Goal: Task Accomplishment & Management: Manage account settings

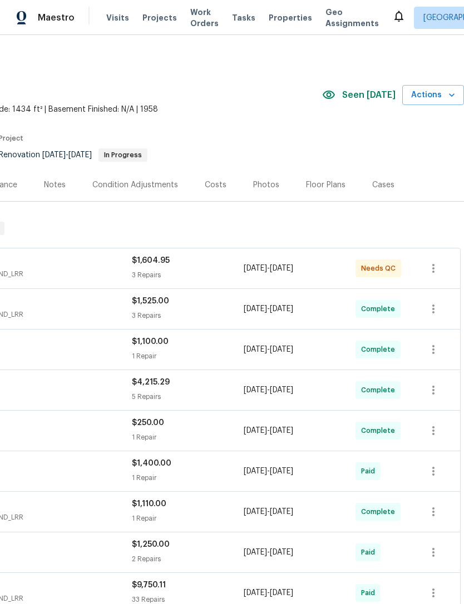
scroll to position [0, 165]
click at [439, 271] on icon "button" at bounding box center [432, 268] width 13 height 13
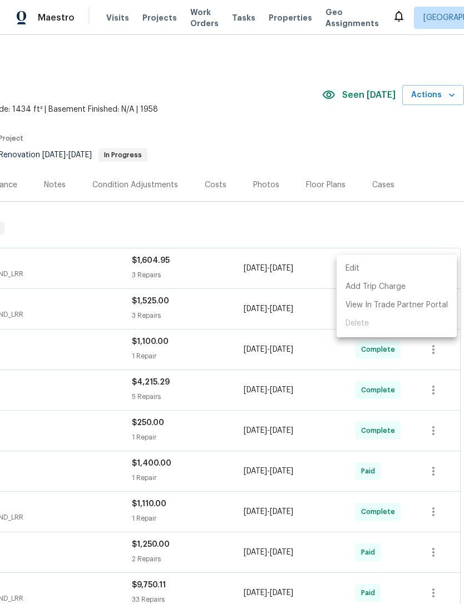
click at [63, 257] on div at bounding box center [232, 302] width 464 height 604
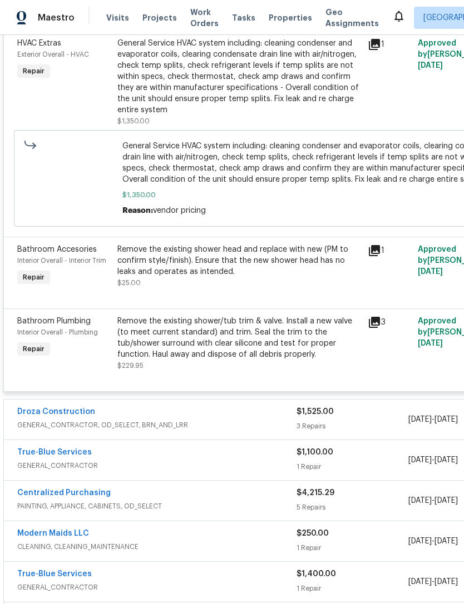
scroll to position [286, 0]
click at [105, 345] on div "Bathroom Plumbing Interior Overall - Plumbing Repair" at bounding box center [64, 343] width 100 height 62
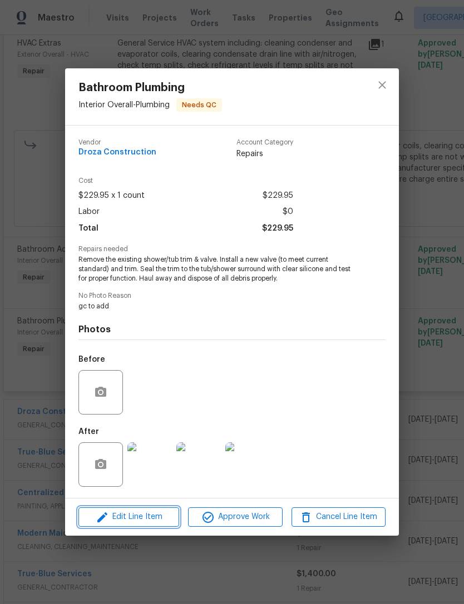
click at [117, 522] on span "Edit Line Item" at bounding box center [129, 517] width 94 height 14
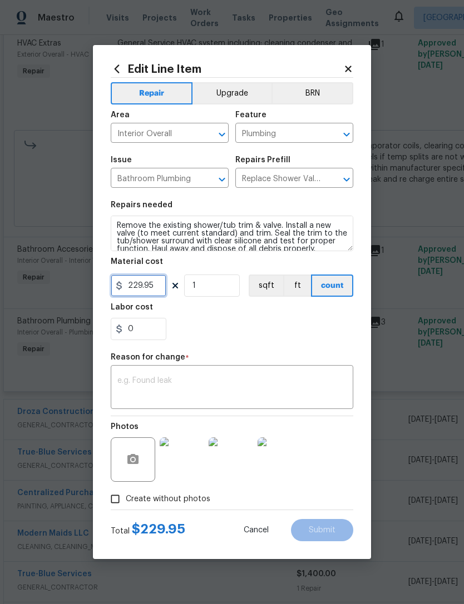
click at [144, 296] on input "229.95" at bounding box center [139, 286] width 56 height 22
type input "150"
click at [283, 375] on div "x ​" at bounding box center [232, 388] width 242 height 41
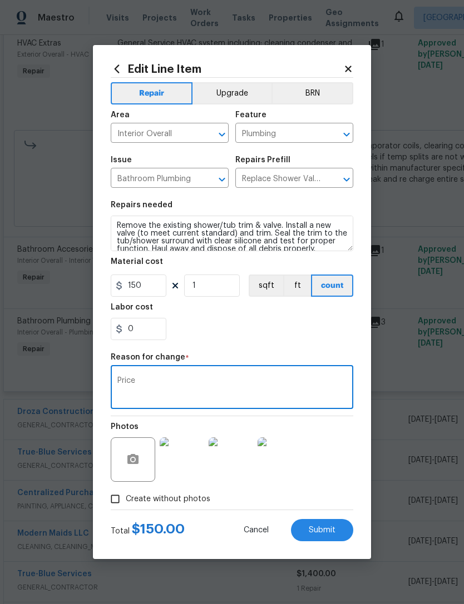
type textarea "Price"
click at [271, 317] on div "Labor cost" at bounding box center [232, 311] width 242 height 14
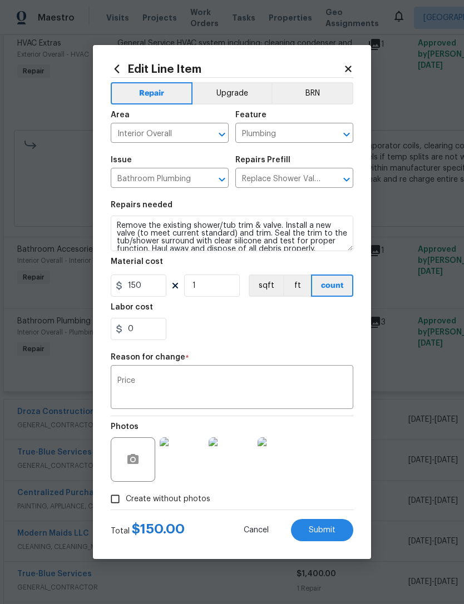
click at [330, 530] on span "Submit" at bounding box center [322, 530] width 27 height 8
type input "229.95"
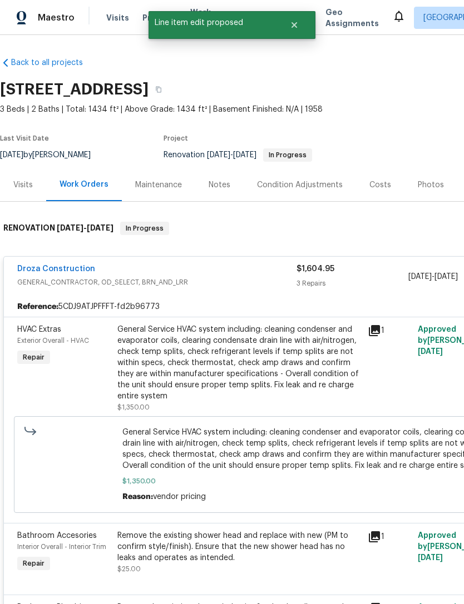
scroll to position [0, 0]
click at [41, 271] on link "Droza Construction" at bounding box center [56, 269] width 78 height 8
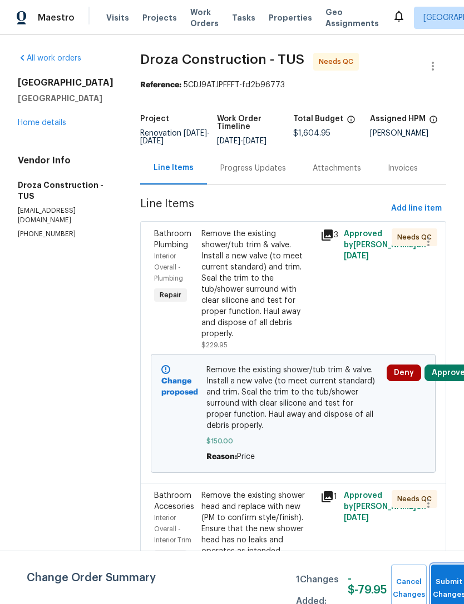
click at [451, 580] on button "Submit Changes" at bounding box center [449, 589] width 36 height 48
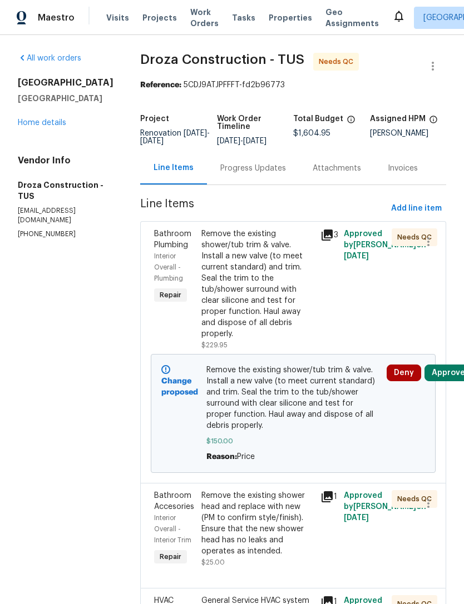
click at [447, 381] on button "Approve" at bounding box center [448, 373] width 48 height 17
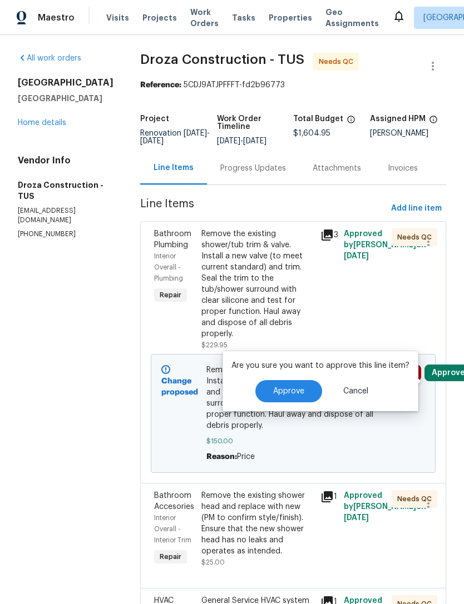
click at [296, 392] on span "Approve" at bounding box center [288, 391] width 31 height 8
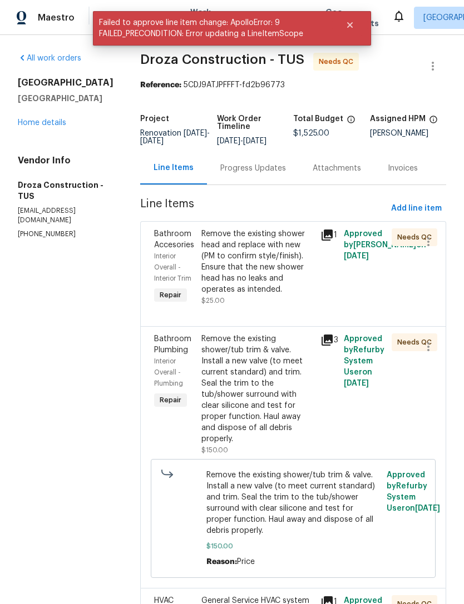
click at [373, 293] on div "Approved by [PERSON_NAME] on [DATE]" at bounding box center [363, 267] width 47 height 84
click at [296, 288] on div "Remove the existing shower head and replace with new (PM to confirm style/finis…" at bounding box center [257, 261] width 112 height 67
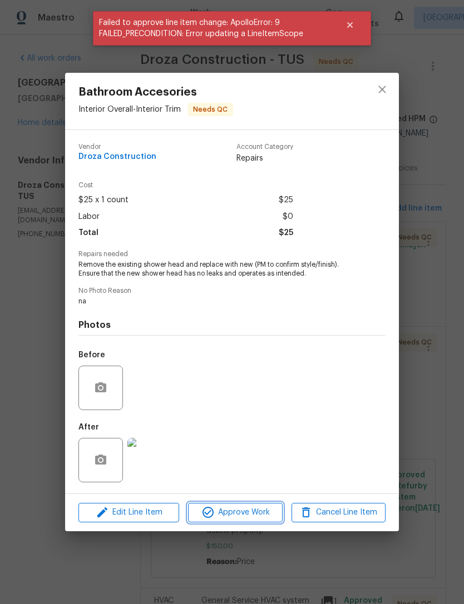
click at [250, 523] on button "Approve Work" at bounding box center [235, 512] width 94 height 19
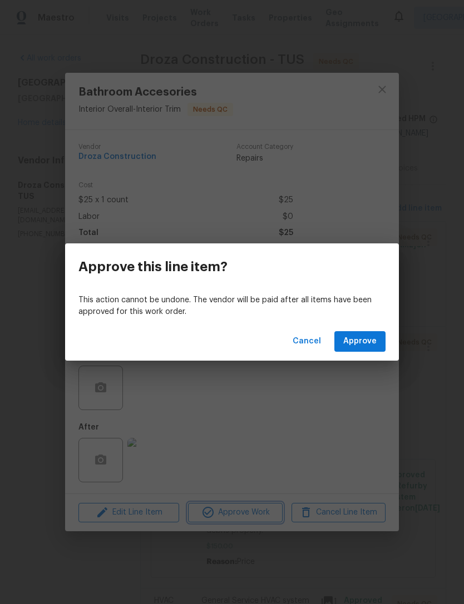
click at [302, 444] on div "Approve this line item? This action cannot be undone. The vendor will be paid a…" at bounding box center [232, 302] width 464 height 604
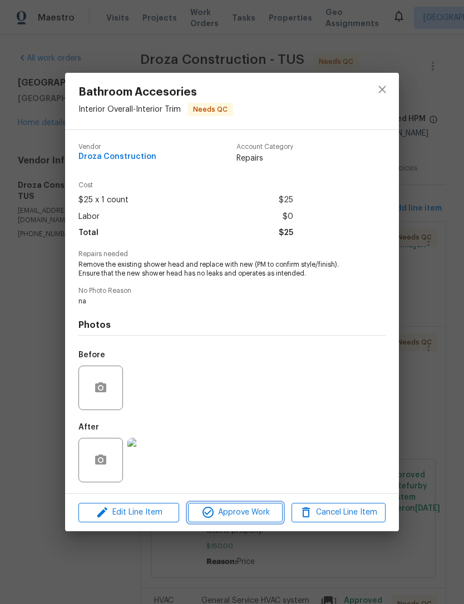
click at [248, 516] on span "Approve Work" at bounding box center [234, 513] width 87 height 14
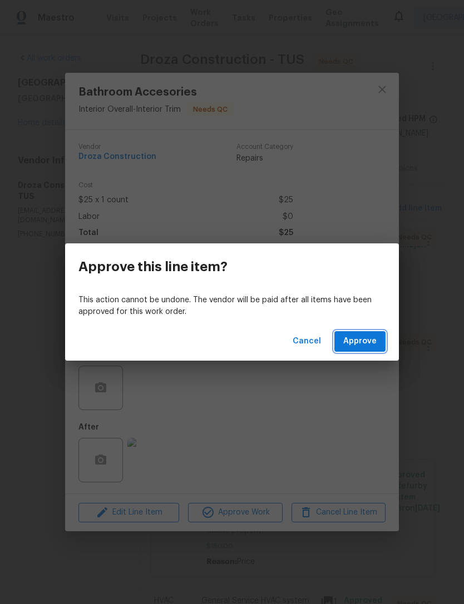
click at [375, 341] on span "Approve" at bounding box center [359, 342] width 33 height 14
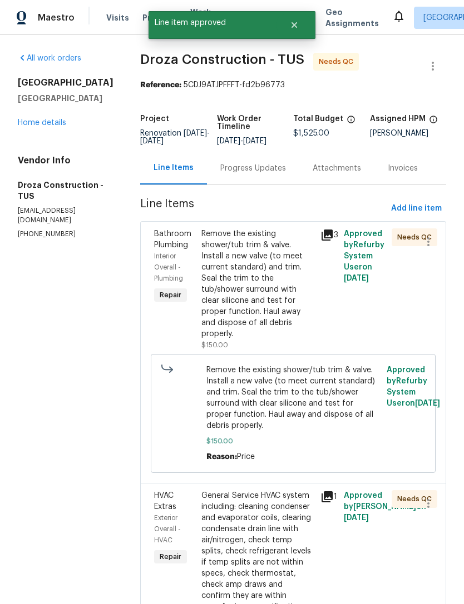
click at [341, 332] on div "Approved by Refurby System User on [DATE]" at bounding box center [363, 289] width 47 height 129
click at [345, 309] on div "Approved by Refurby System User on [DATE]" at bounding box center [363, 289] width 47 height 129
click at [258, 300] on div "Remove the existing shower/tub trim & valve. Install a new valve (to meet curre…" at bounding box center [257, 283] width 112 height 111
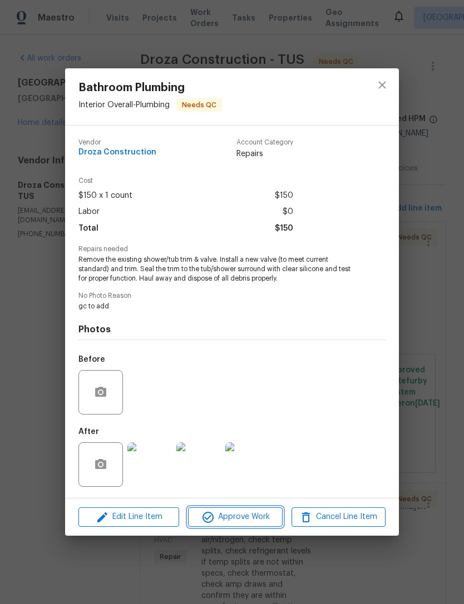
click at [265, 515] on span "Approve Work" at bounding box center [234, 517] width 87 height 14
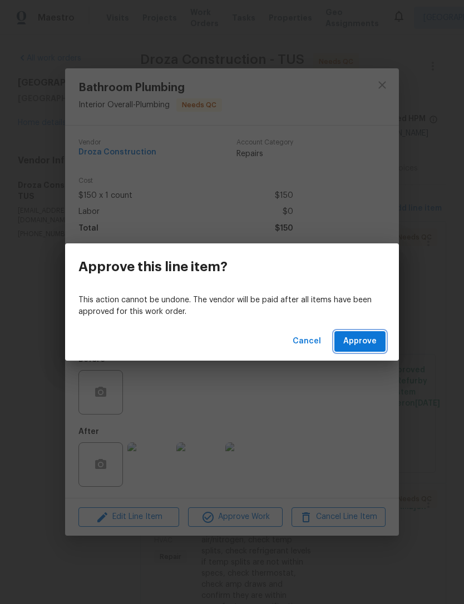
click at [358, 333] on button "Approve" at bounding box center [359, 341] width 51 height 21
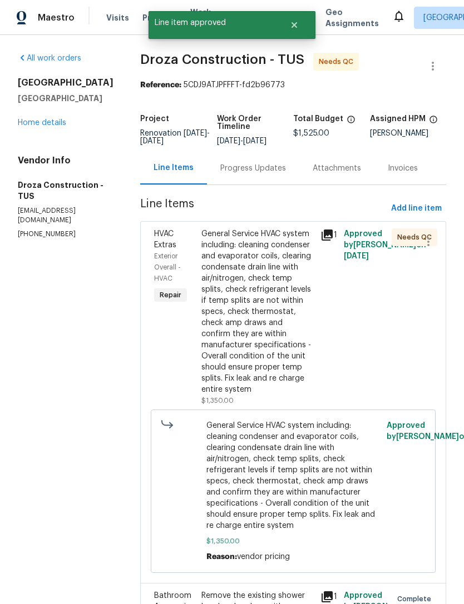
click at [315, 336] on div "General Service HVAC system including: cleaning condenser and evaporator coils,…" at bounding box center [257, 317] width 118 height 185
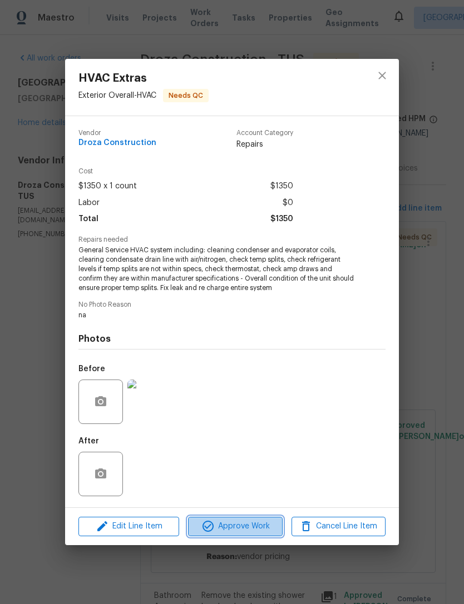
click at [247, 528] on span "Approve Work" at bounding box center [234, 527] width 87 height 14
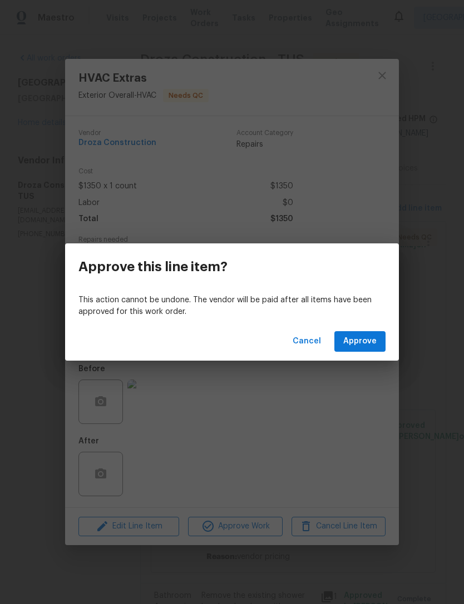
click at [361, 346] on span "Approve" at bounding box center [359, 342] width 33 height 14
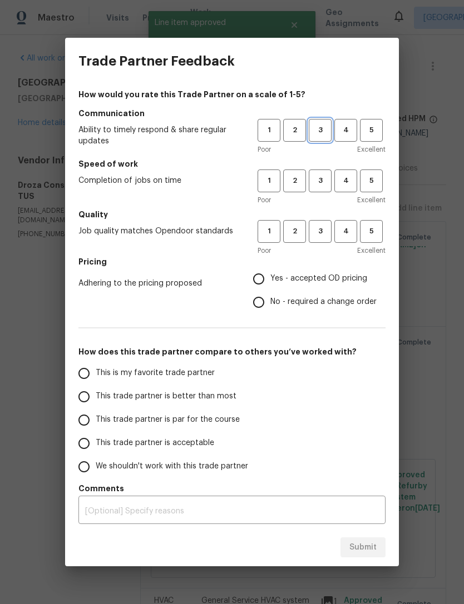
click at [324, 131] on span "3" at bounding box center [320, 130] width 21 height 13
click at [330, 185] on span "3" at bounding box center [320, 181] width 21 height 13
click at [328, 238] on button "3" at bounding box center [320, 231] width 23 height 23
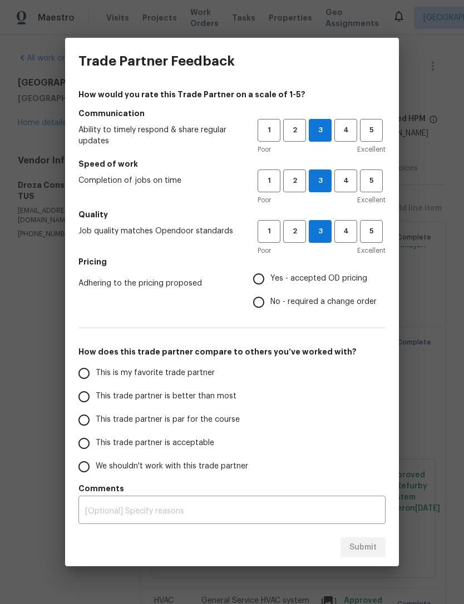
click at [267, 276] on input "Yes - accepted OD pricing" at bounding box center [258, 278] width 23 height 23
radio input "true"
click at [211, 395] on span "This trade partner is better than most" at bounding box center [166, 397] width 141 height 12
click at [96, 395] on input "This trade partner is better than most" at bounding box center [83, 396] width 23 height 23
click at [370, 557] on button "Submit" at bounding box center [362, 548] width 45 height 21
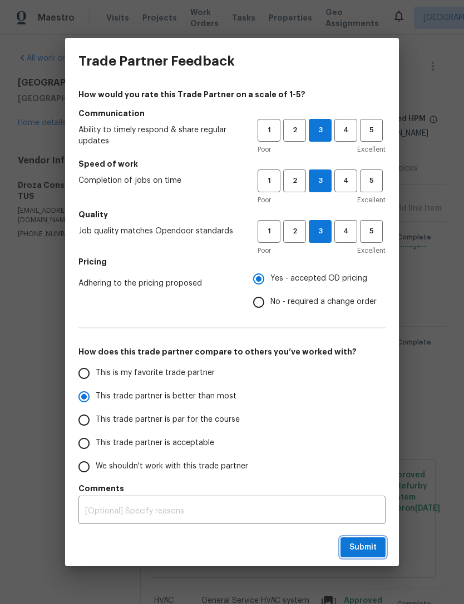
radio input "true"
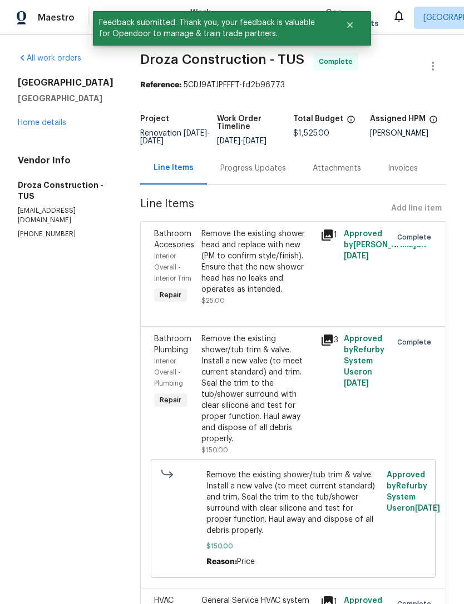
click at [26, 126] on link "Home details" at bounding box center [42, 123] width 48 height 8
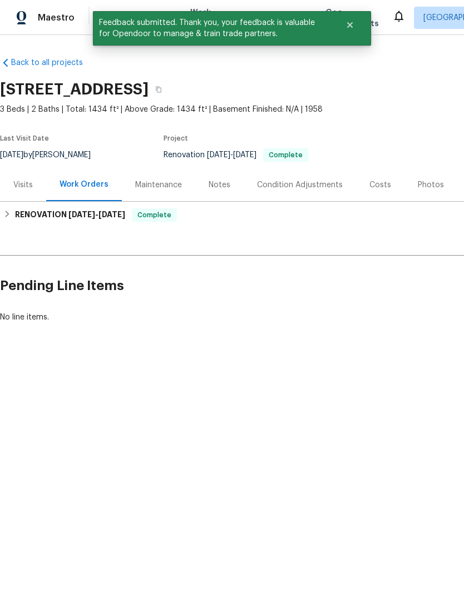
click at [375, 185] on div "Costs" at bounding box center [380, 185] width 22 height 11
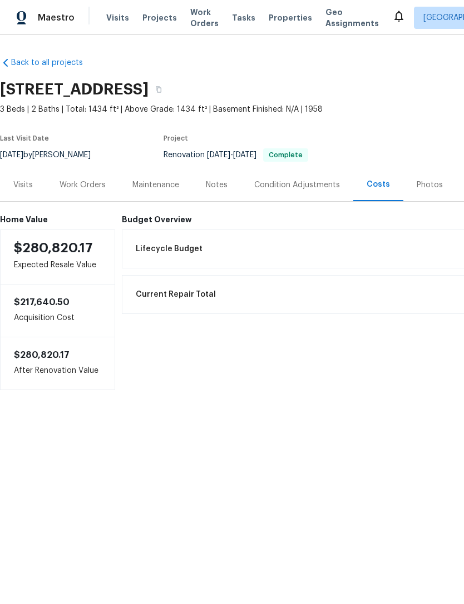
click at [220, 180] on div "Notes" at bounding box center [217, 185] width 22 height 11
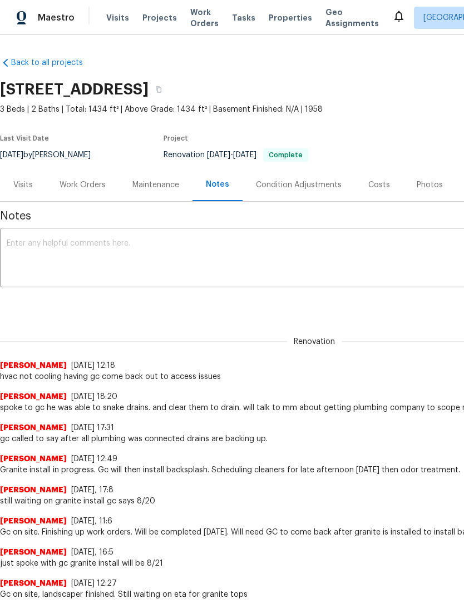
click at [278, 240] on textarea at bounding box center [314, 259] width 615 height 39
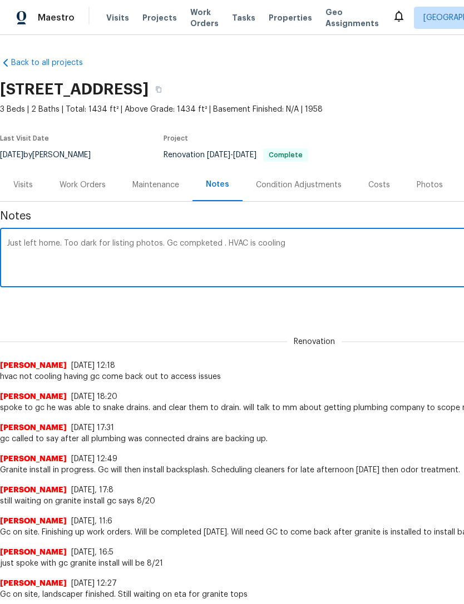
click at [198, 242] on textarea "Just left home. Too dark for listing photos. Gc compketed . HVAC is cooling" at bounding box center [314, 259] width 615 height 39
click at [316, 252] on textarea "Just left home. Too dark for listing photos. Gc completed . HVAC is cooling" at bounding box center [314, 259] width 615 height 39
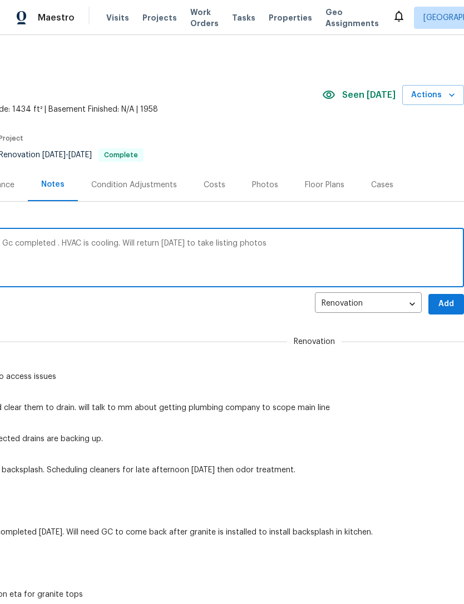
scroll to position [0, 165]
type textarea "Just left home. Too dark for listing photos. Gc completed . HVAC is cooling. Wi…"
click at [448, 306] on span "Add" at bounding box center [446, 304] width 18 height 14
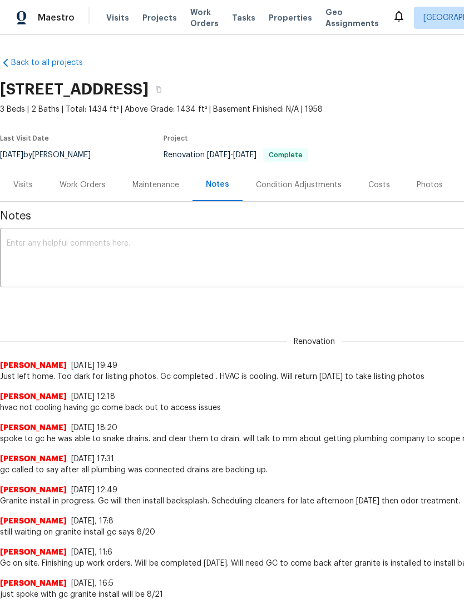
scroll to position [0, 0]
click at [106, 22] on span "Visits" at bounding box center [117, 17] width 23 height 11
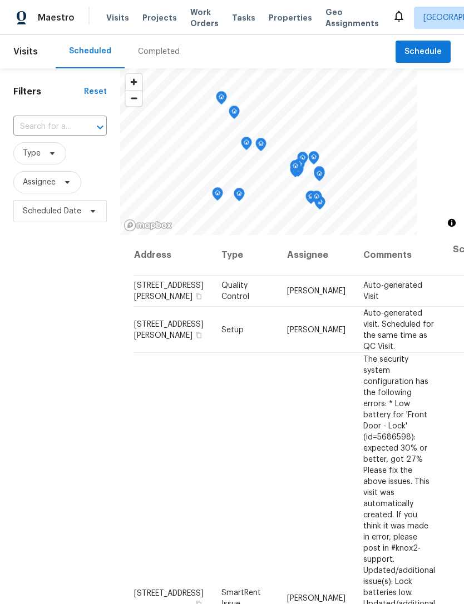
click at [268, 16] on span "Properties" at bounding box center [289, 17] width 43 height 11
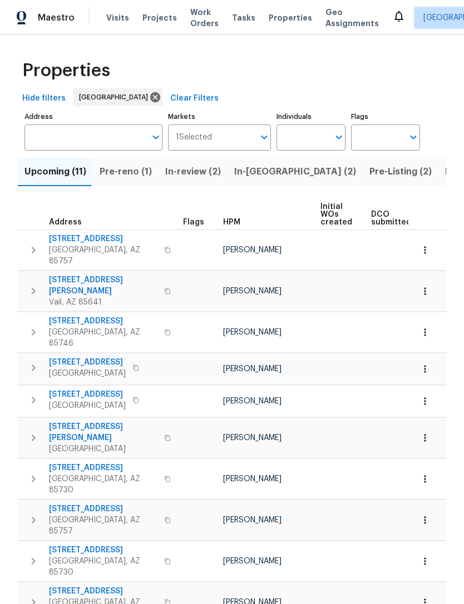
click at [324, 125] on input "Individuals" at bounding box center [302, 138] width 52 height 26
type input "[PERSON_NAME]"
click at [321, 173] on li "[PERSON_NAME]" at bounding box center [310, 172] width 51 height 23
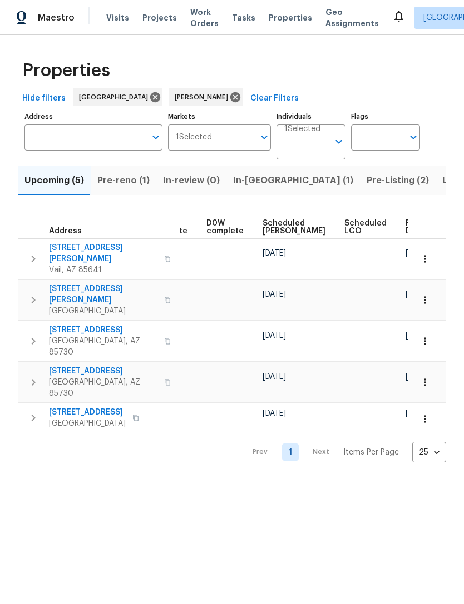
scroll to position [0, 79]
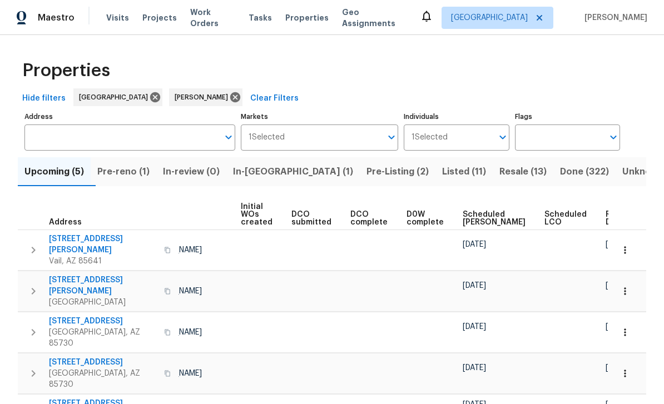
click at [463, 81] on div "Properties" at bounding box center [332, 71] width 628 height 36
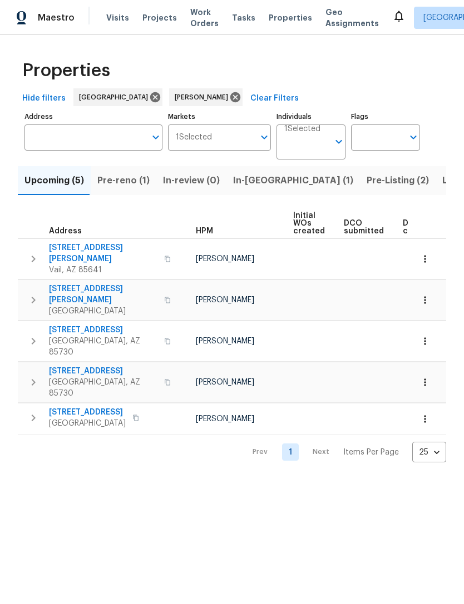
scroll to position [0, 27]
click at [248, 186] on span "In-[GEOGRAPHIC_DATA] (1)" at bounding box center [293, 181] width 120 height 16
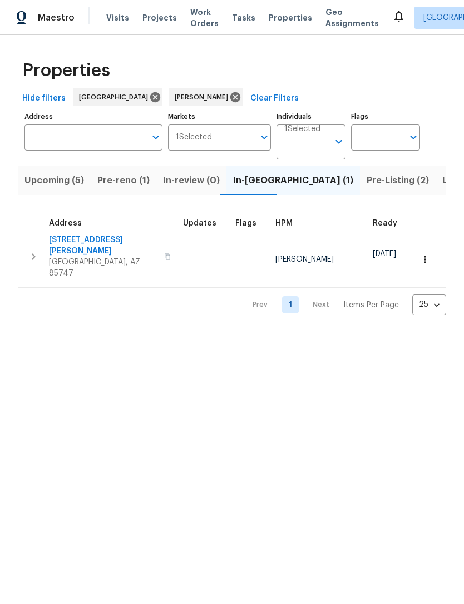
click at [82, 237] on span "[STREET_ADDRESS][PERSON_NAME]" at bounding box center [103, 246] width 108 height 22
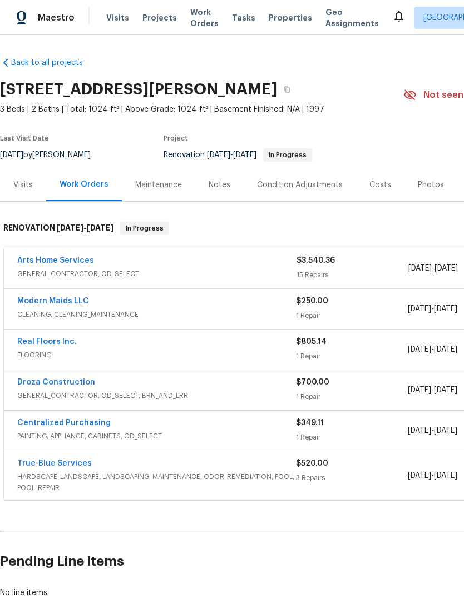
click at [375, 185] on div "Costs" at bounding box center [380, 185] width 22 height 11
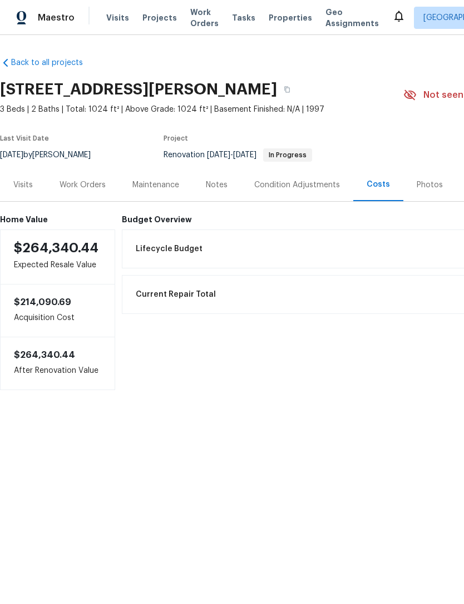
click at [216, 185] on div "Notes" at bounding box center [217, 185] width 22 height 11
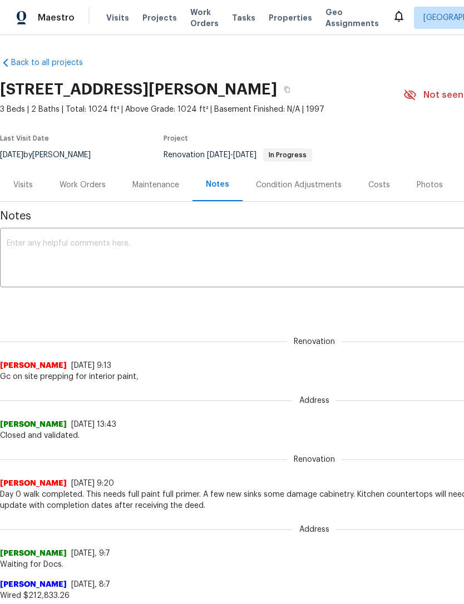
click at [54, 257] on textarea at bounding box center [314, 259] width 615 height 39
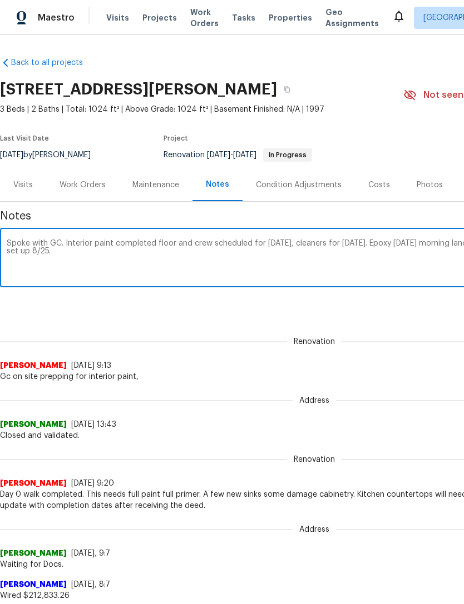
type textarea "Spoke with GC. Interior paint completed floor and crew scheduled for [DATE], cl…"
click at [420, 312] on div "Renovation (current) eddcec86-feaa-462d-bde2-8e80e0422b24 ​ Add" at bounding box center [314, 304] width 628 height 21
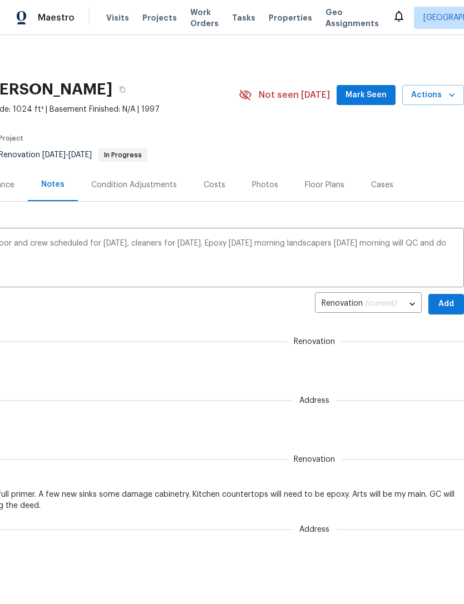
scroll to position [0, 165]
click at [454, 301] on span "Add" at bounding box center [446, 304] width 18 height 14
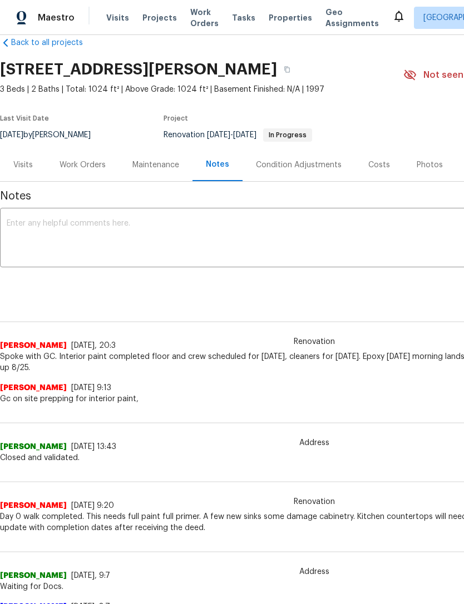
scroll to position [19, 0]
